Goal: Check status: Check status

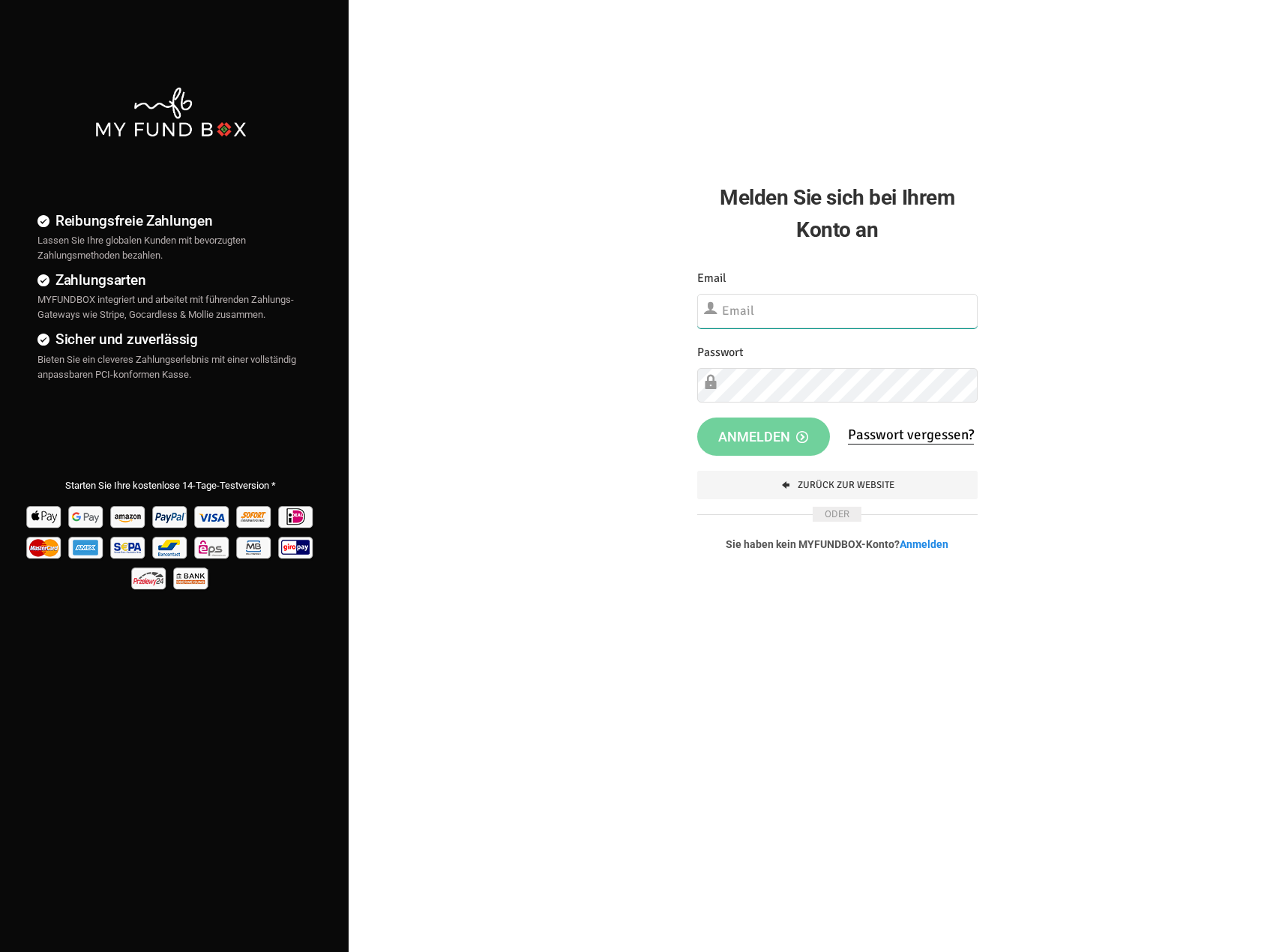
click at [756, 314] on input "text" at bounding box center [838, 311] width 281 height 35
click at [834, 314] on input "text" at bounding box center [838, 311] width 281 height 35
click at [861, 312] on input "text" at bounding box center [838, 311] width 281 height 35
type input "b"
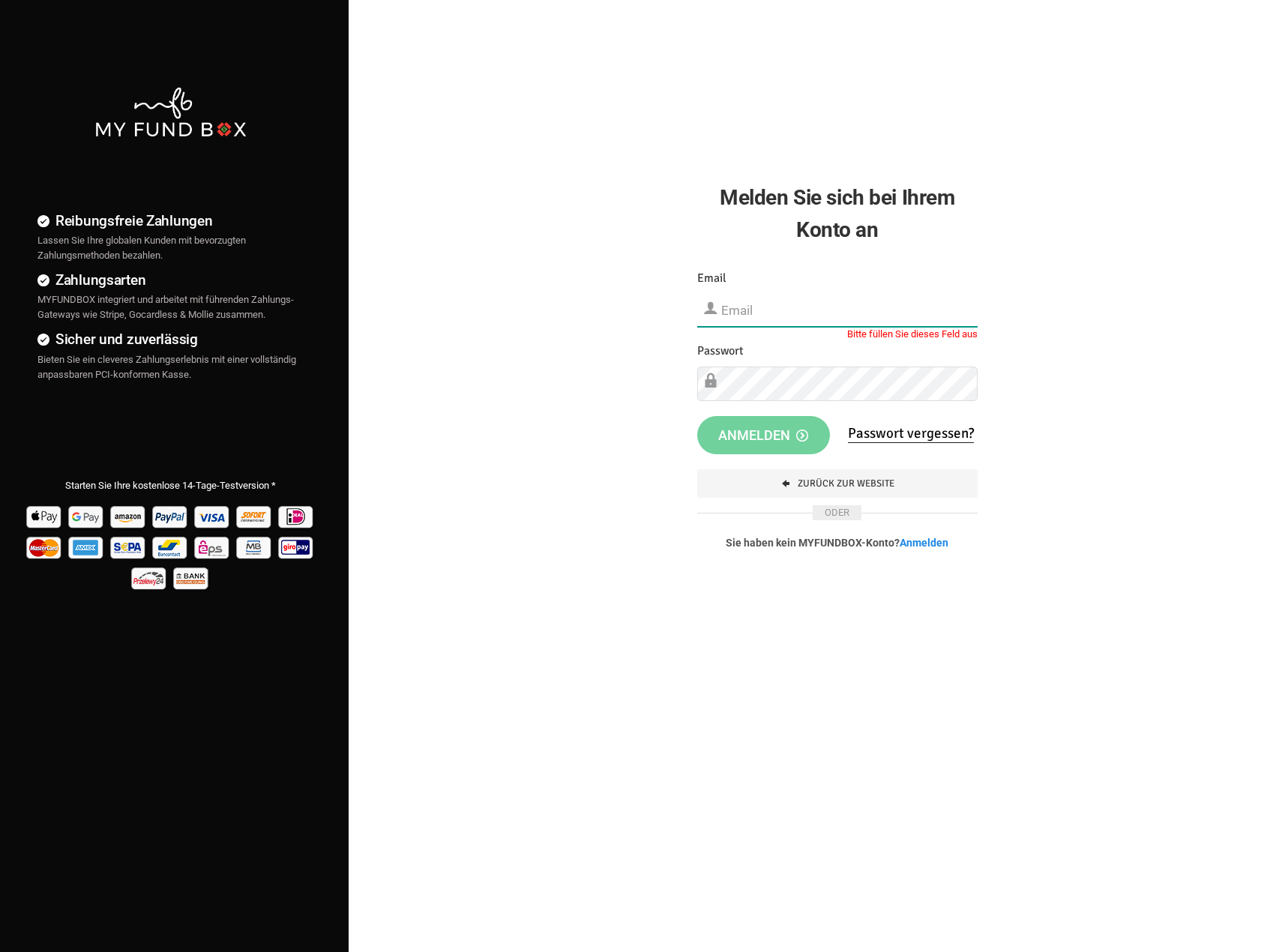
type input "[EMAIL_ADDRESS][DOMAIN_NAME]"
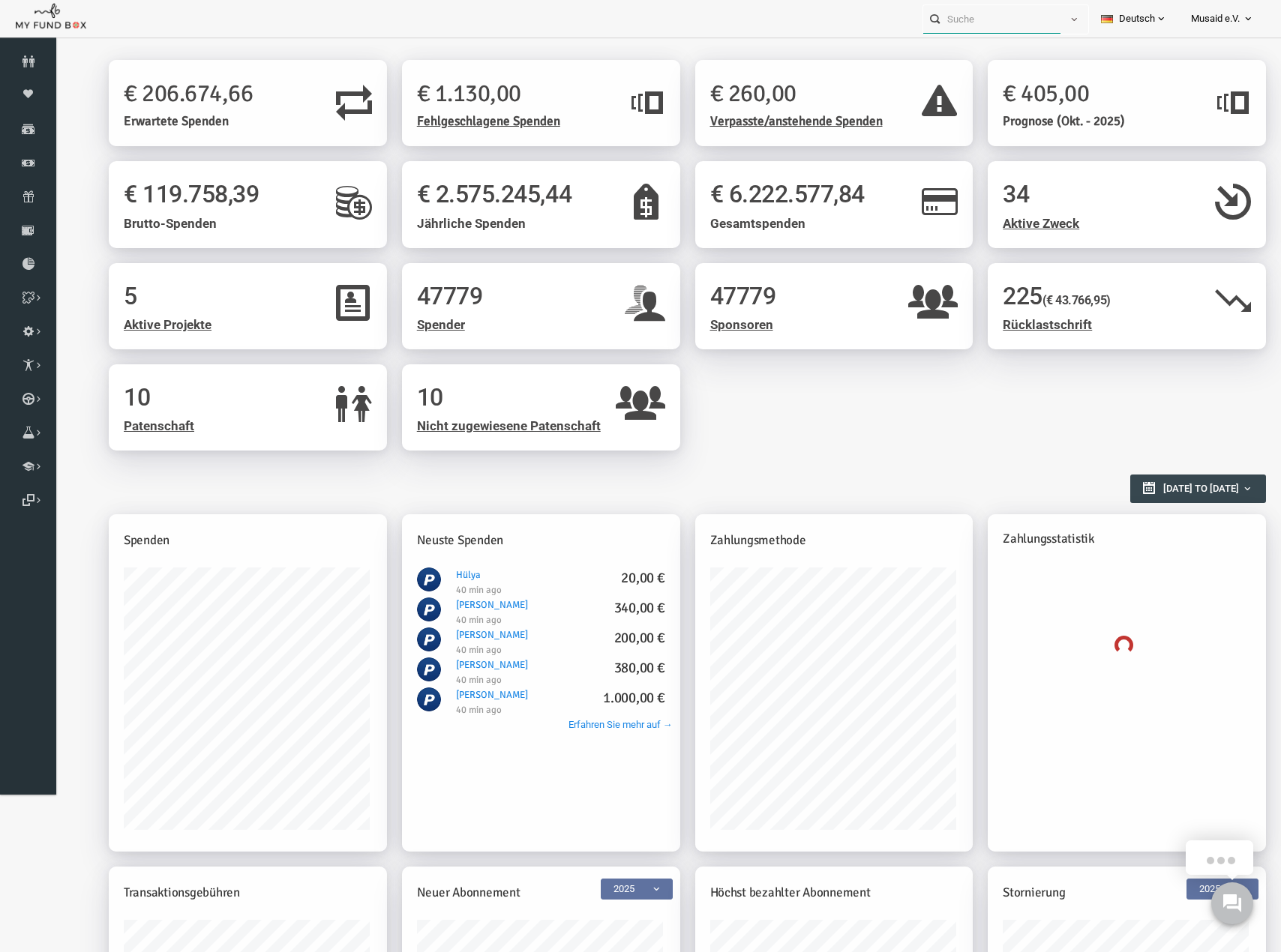
click at [979, 19] on input "text" at bounding box center [992, 19] width 138 height 28
paste input "arab.zeynep@hotmail.de"
click at [1224, 21] on span "Musaid e.V." at bounding box center [1215, 19] width 49 height 26
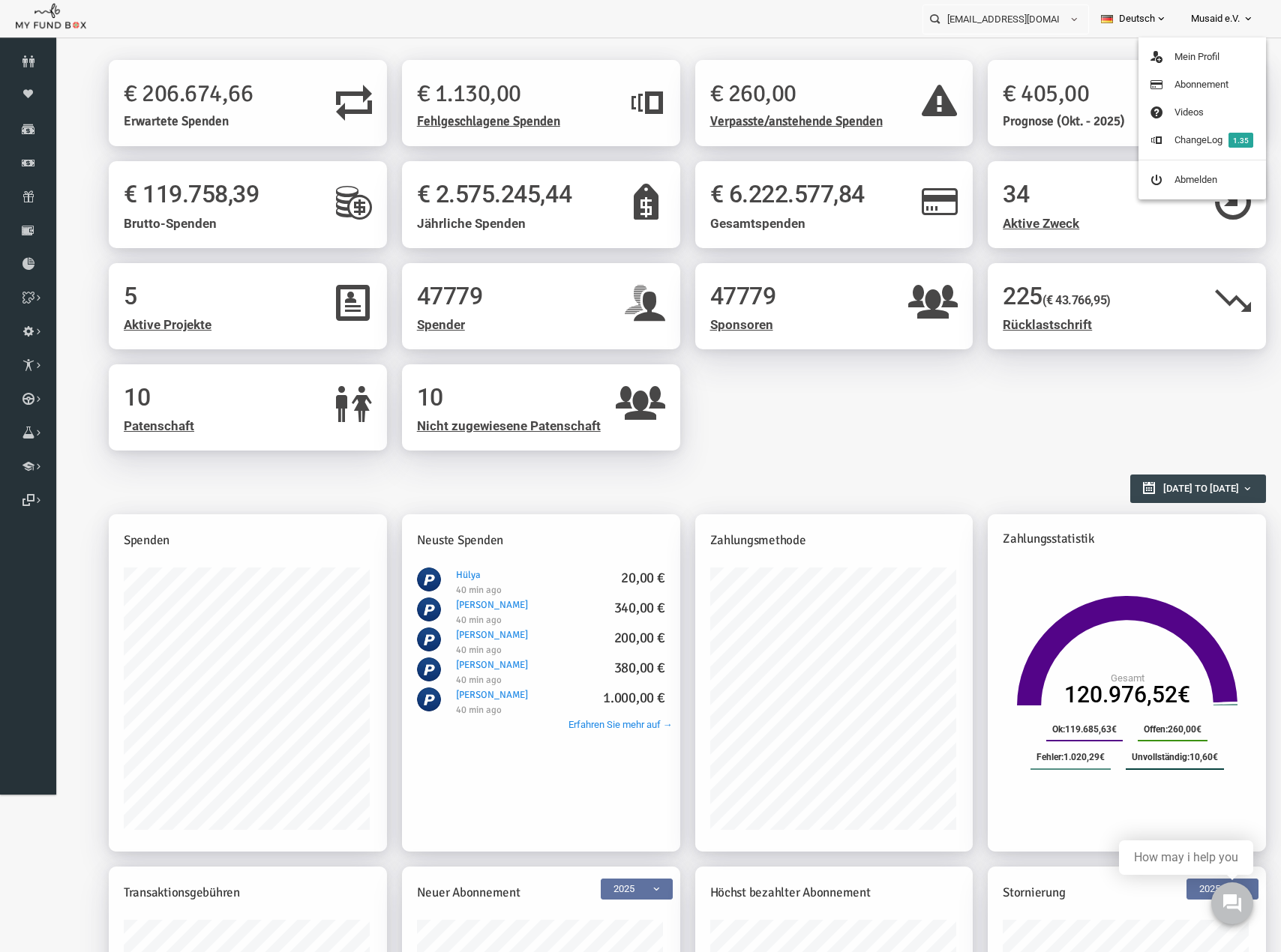
click at [1155, 15] on span at bounding box center [1161, 19] width 12 height 12
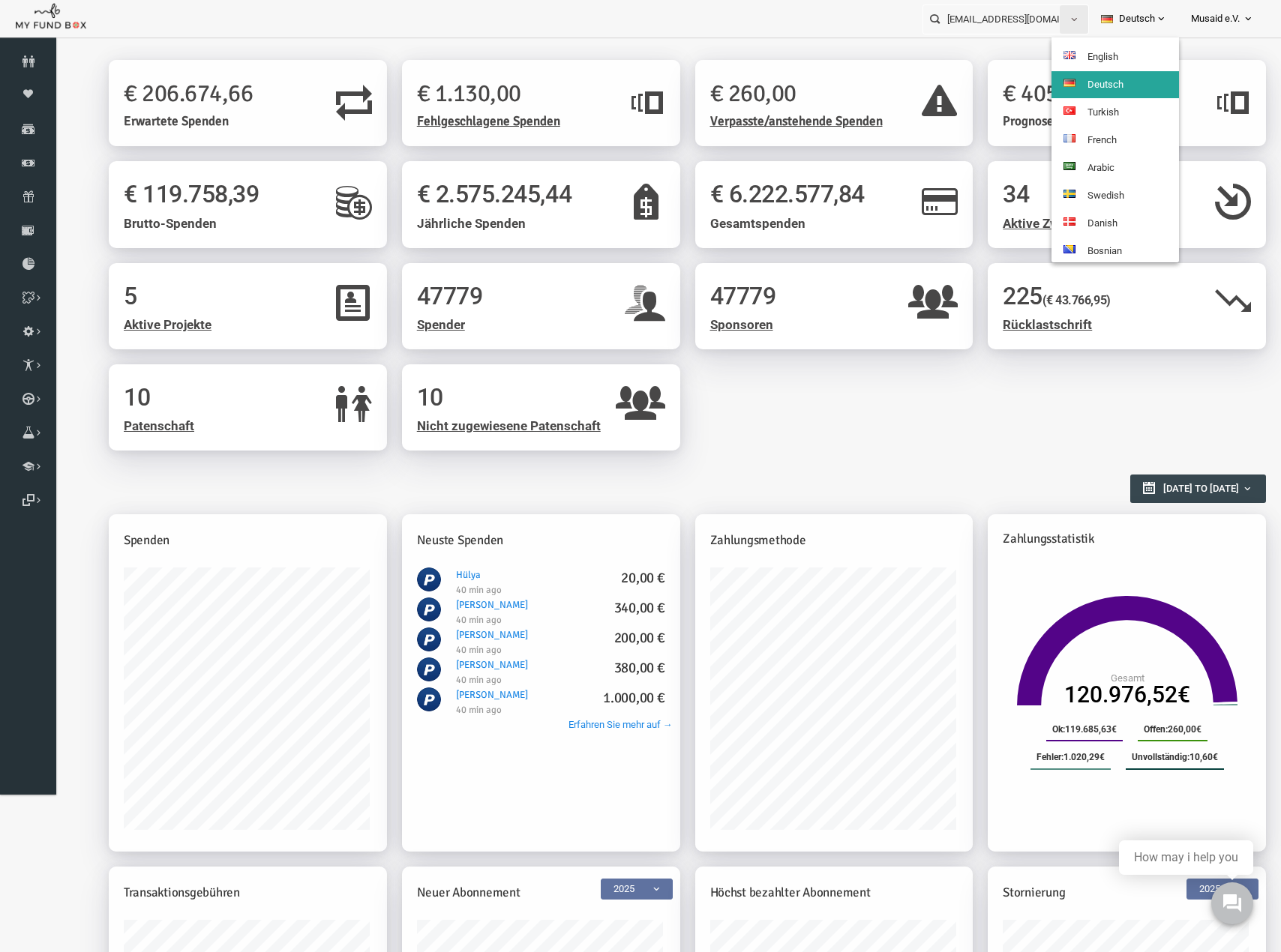
click at [1060, 19] on button "button" at bounding box center [1074, 19] width 29 height 29
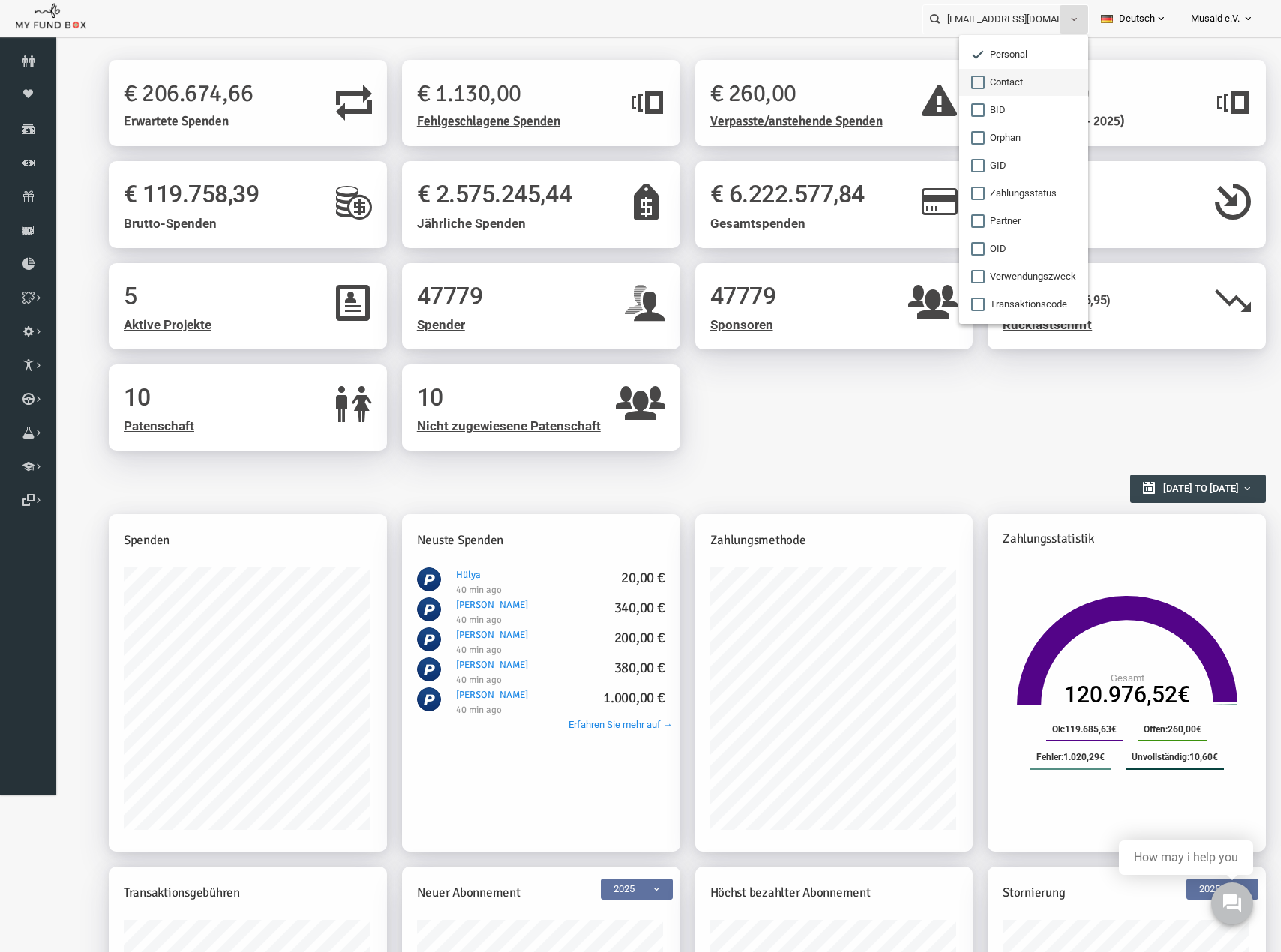
click at [1010, 89] on label "Contact" at bounding box center [1024, 82] width 129 height 27
click at [985, 89] on input "Contact" at bounding box center [977, 82] width 13 height 13
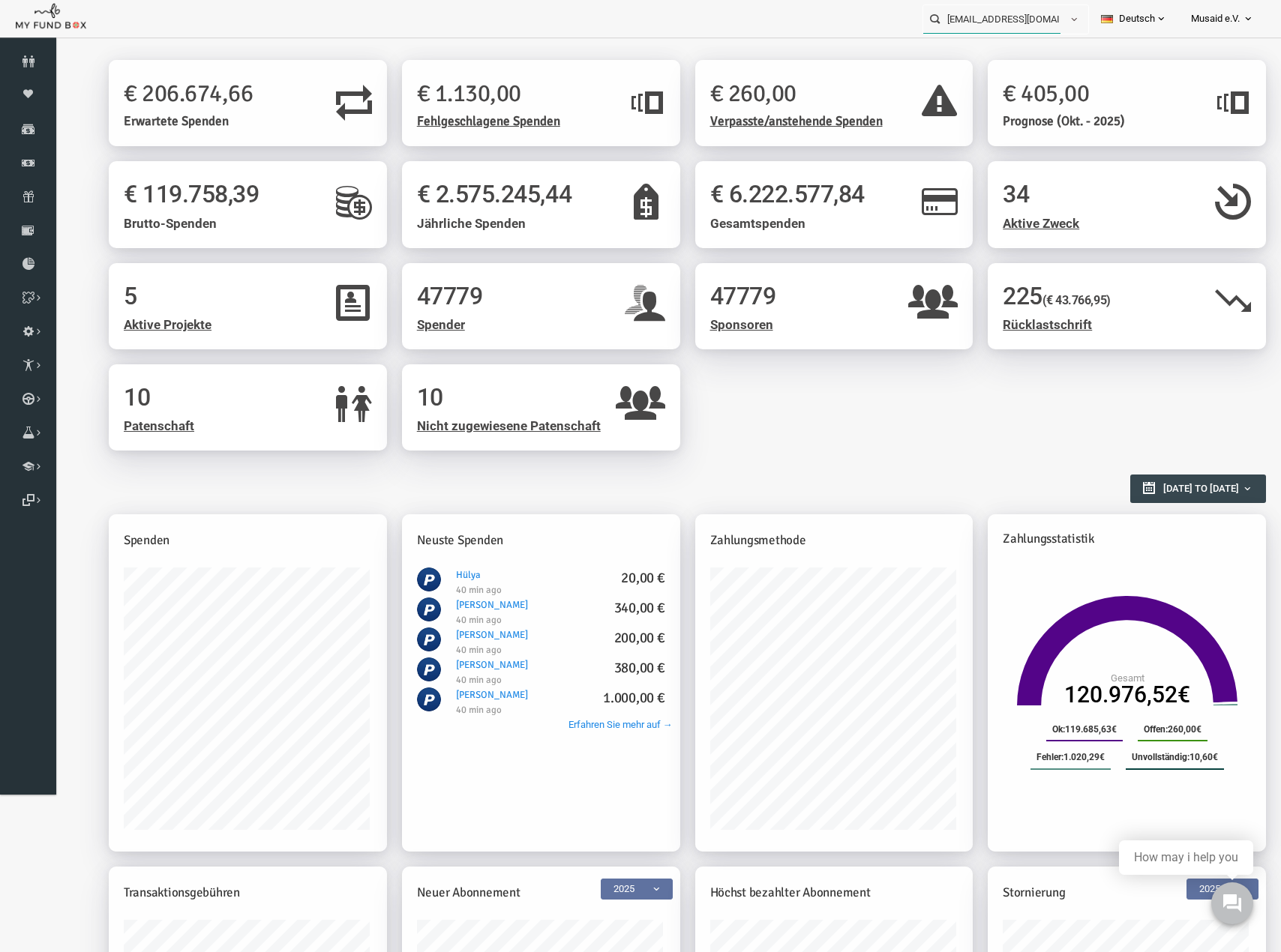
click at [1014, 26] on input "arab.zeynep@hotmail.de" at bounding box center [992, 19] width 138 height 28
click at [1011, 50] on label "arab.zeynep@hotmail.de ,+49 172 4482305 ,+49 1724482305" at bounding box center [989, 70] width 147 height 64
type input "arab.zeynep@hotmail.de ,+49 172 4482305 ,+49 1724482305 Arab"
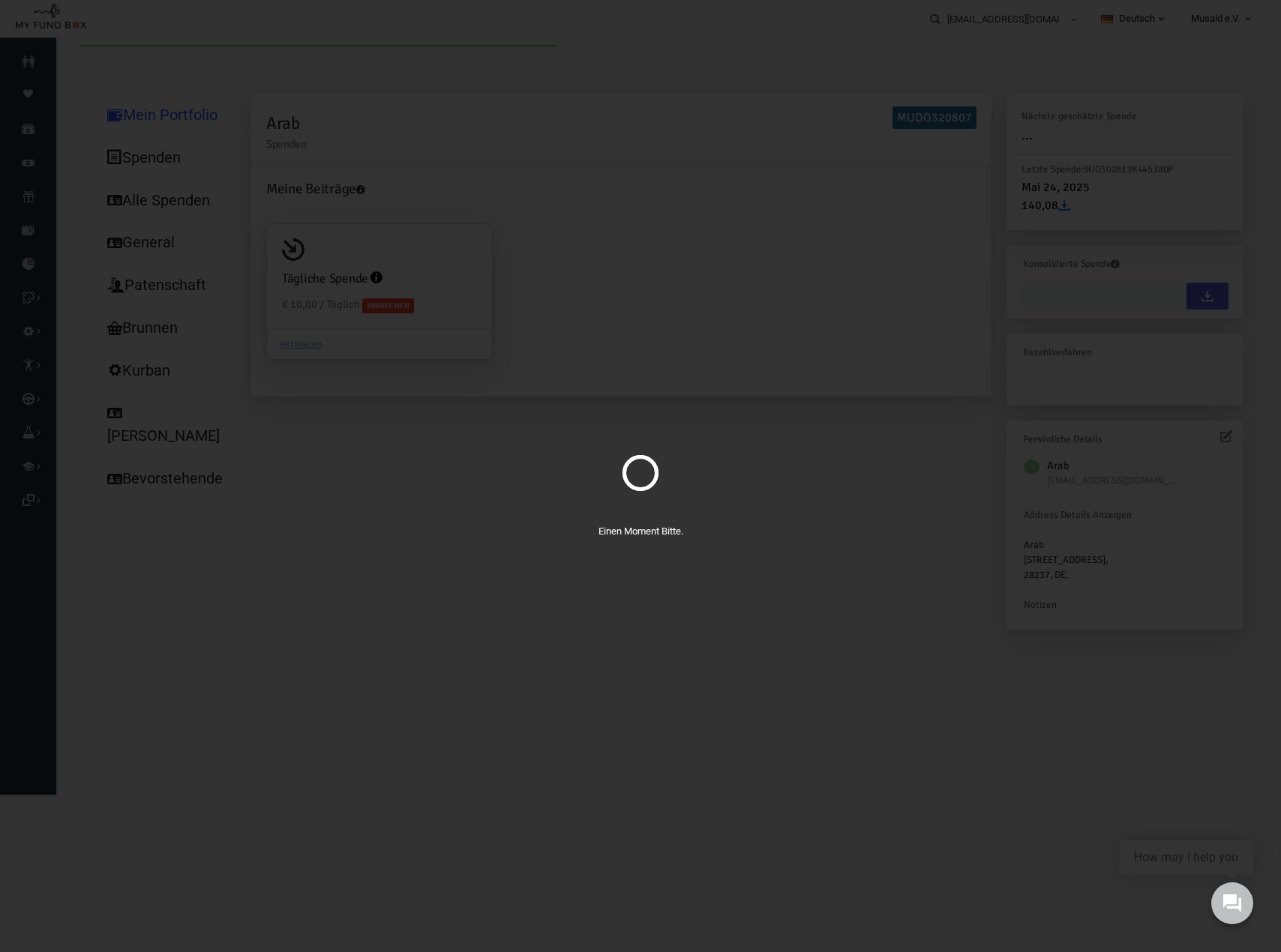
type input "22-09-2025 - 22-09-2025"
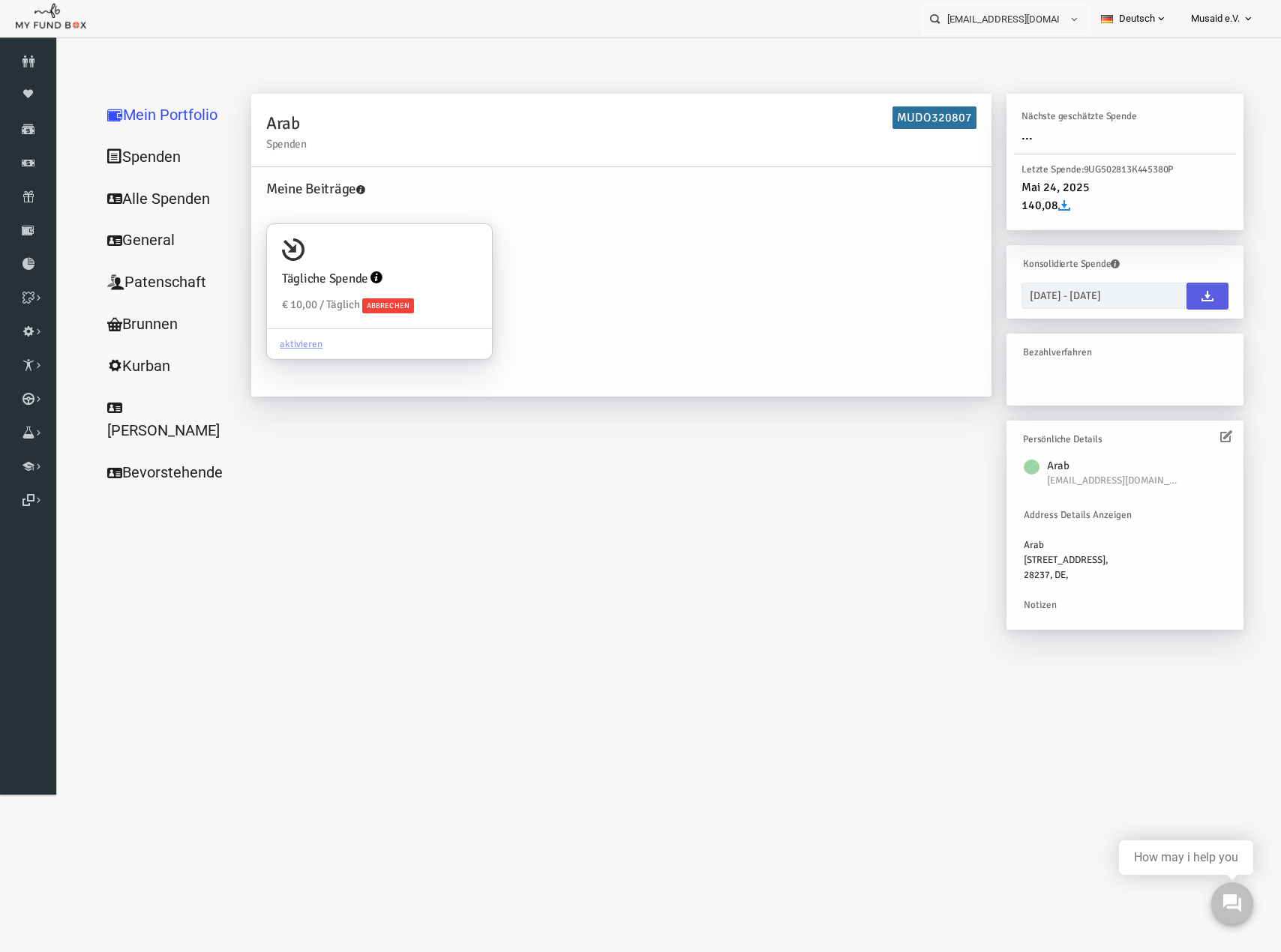
click at [131, 205] on link "Alle Spenden" at bounding box center [144, 199] width 150 height 42
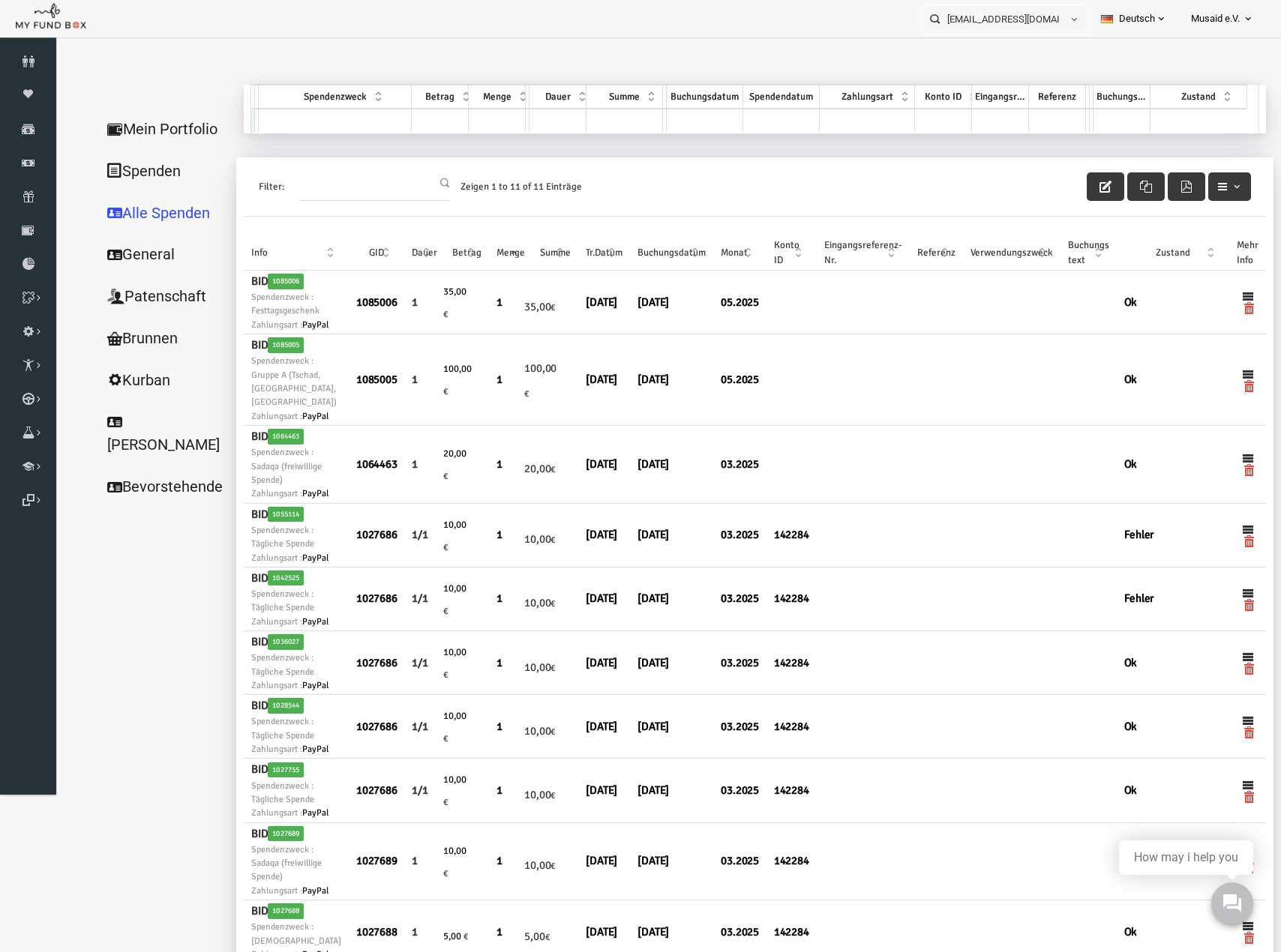
click at [124, 172] on link "Spenden" at bounding box center [144, 171] width 150 height 42
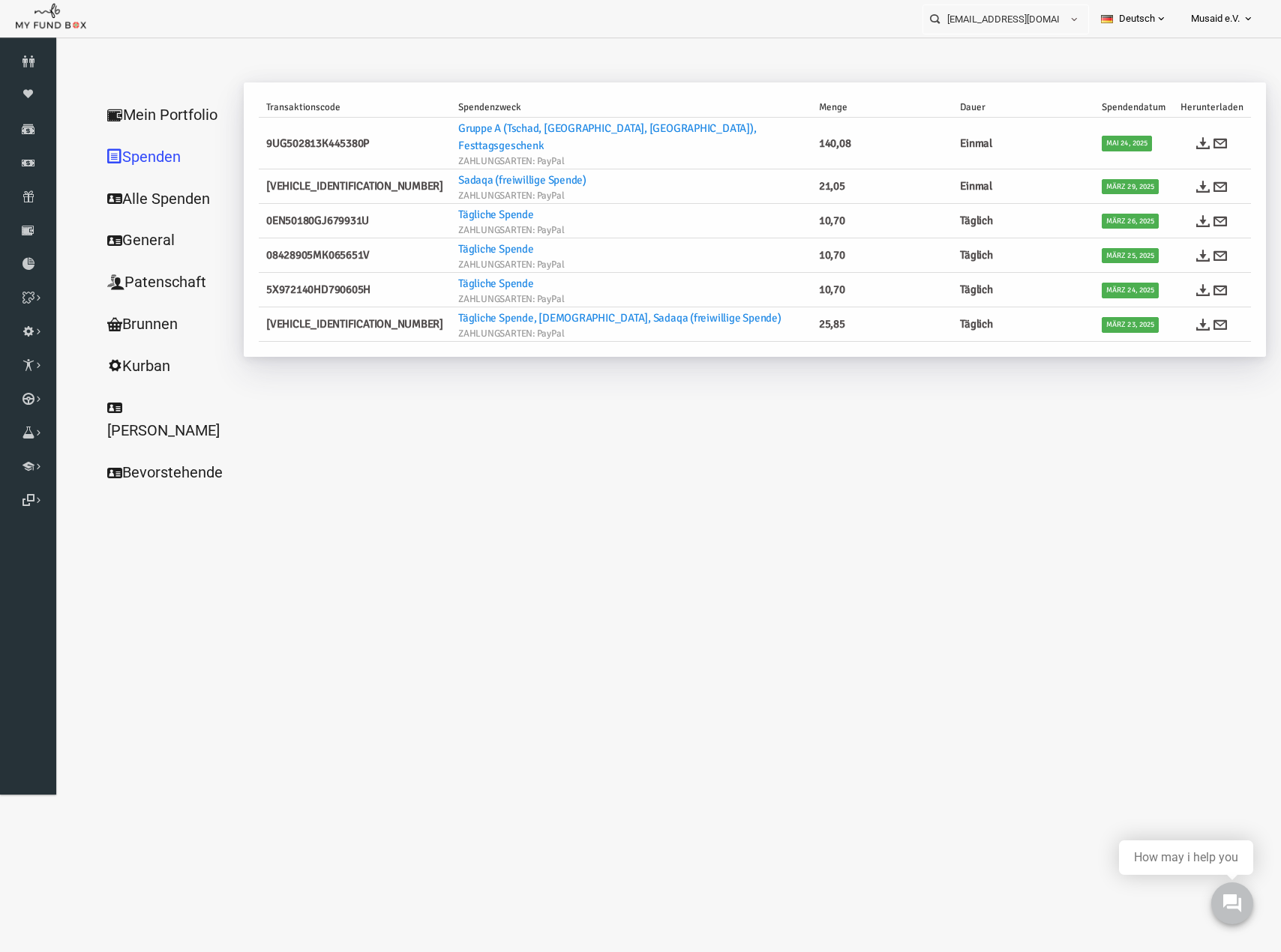
click at [150, 108] on link "Mein Portfolio" at bounding box center [144, 114] width 150 height 42
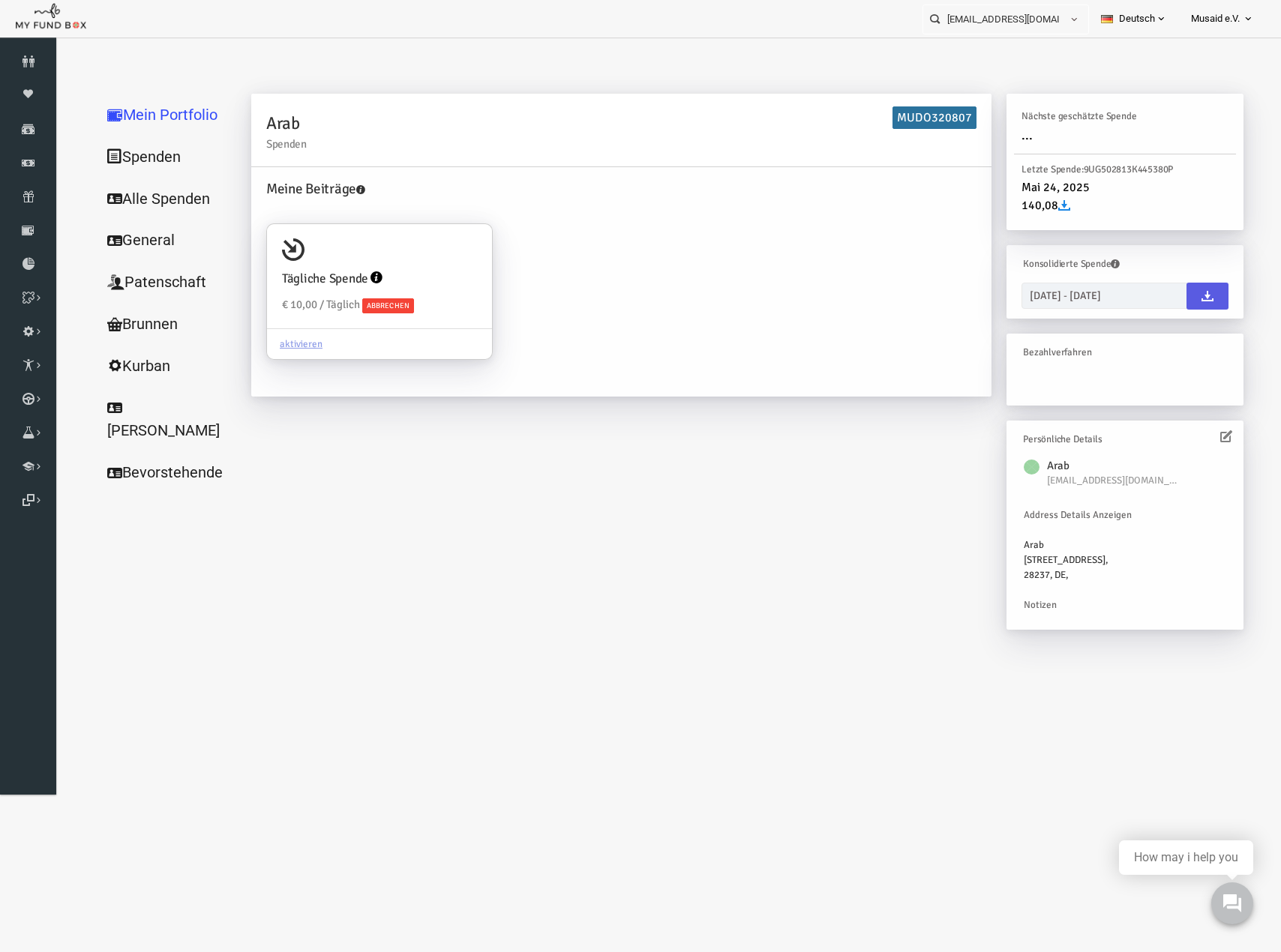
click at [171, 201] on link "Alle Spenden" at bounding box center [144, 199] width 150 height 42
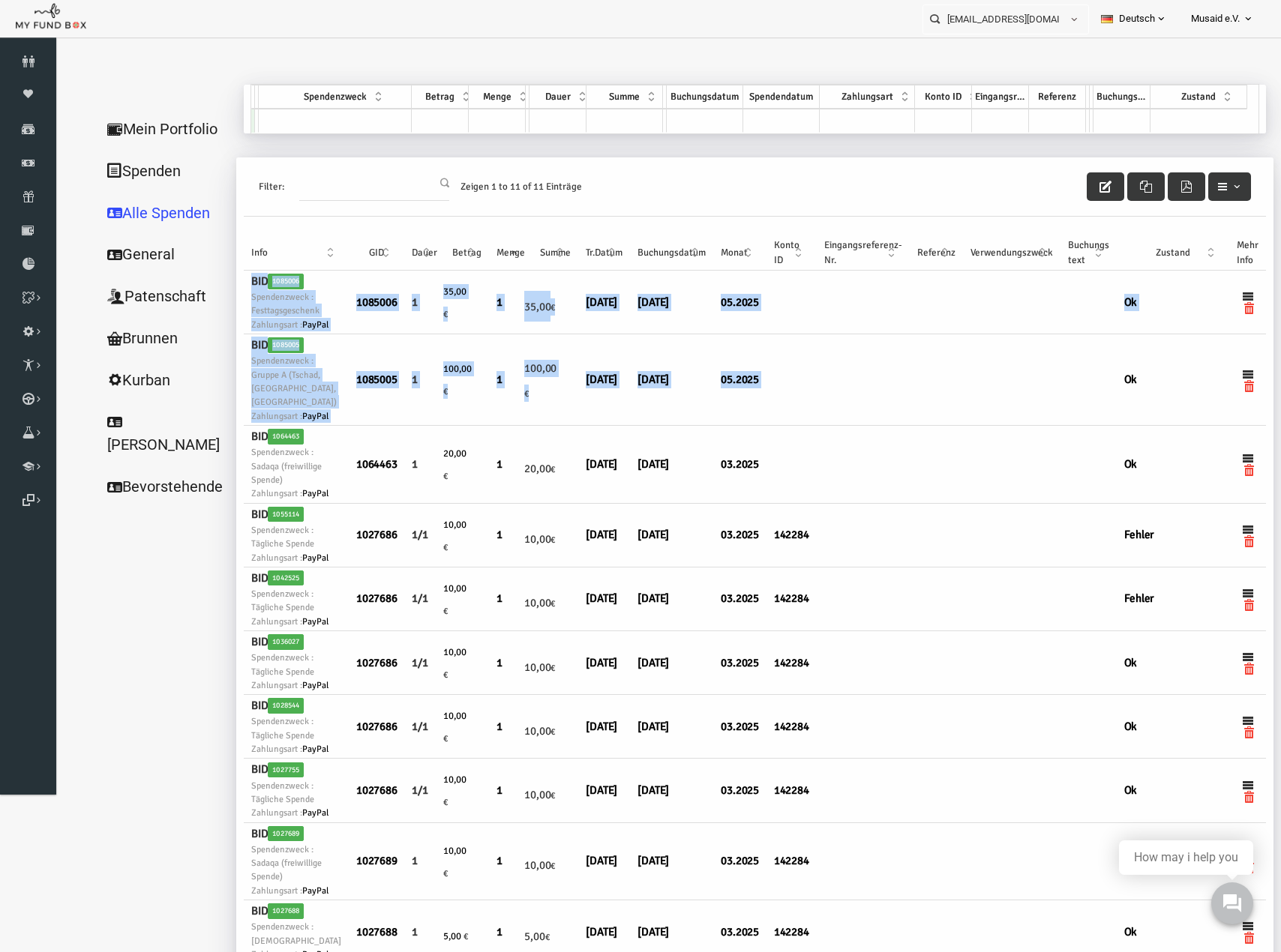
drag, startPoint x: 741, startPoint y: 406, endPoint x: 225, endPoint y: 279, distance: 531.4
click at [225, 279] on tbody "BID 1085006 Spendenzweck : Festtagsgeschenk Zahlungsart : PayPal 1085006 1 35,0…" at bounding box center [730, 649] width 1022 height 758
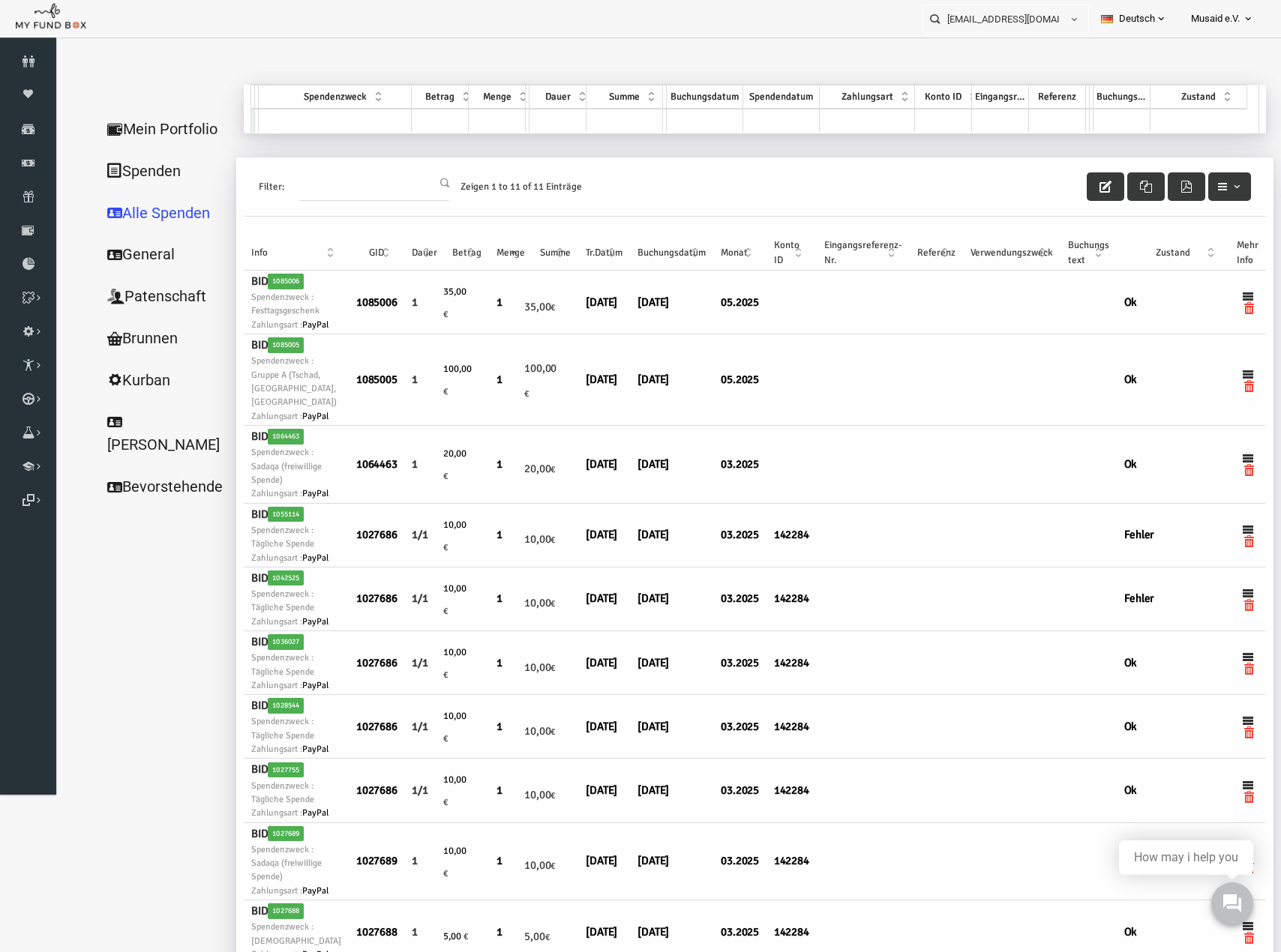
click at [656, 189] on div "Filter: Zeigen 1 to 11 of 11 Einträge" at bounding box center [730, 187] width 1022 height 60
